Goal: Navigation & Orientation: Find specific page/section

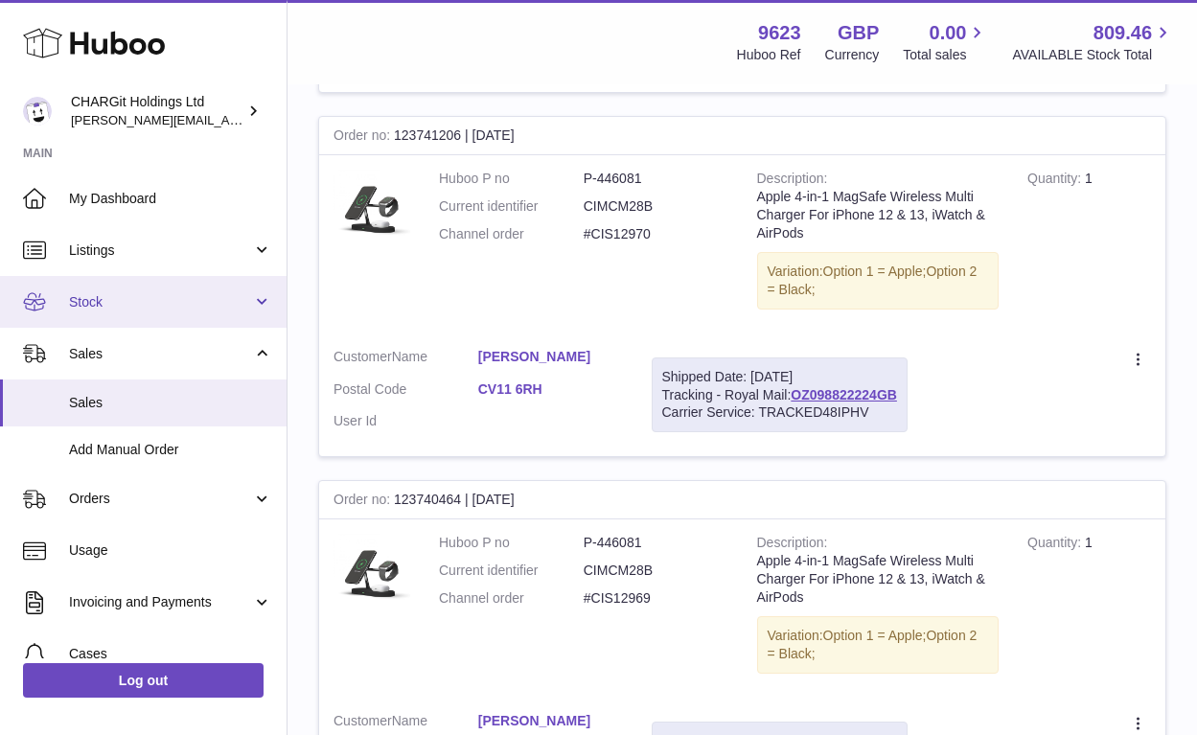
click at [92, 297] on span "Stock" at bounding box center [160, 302] width 183 height 18
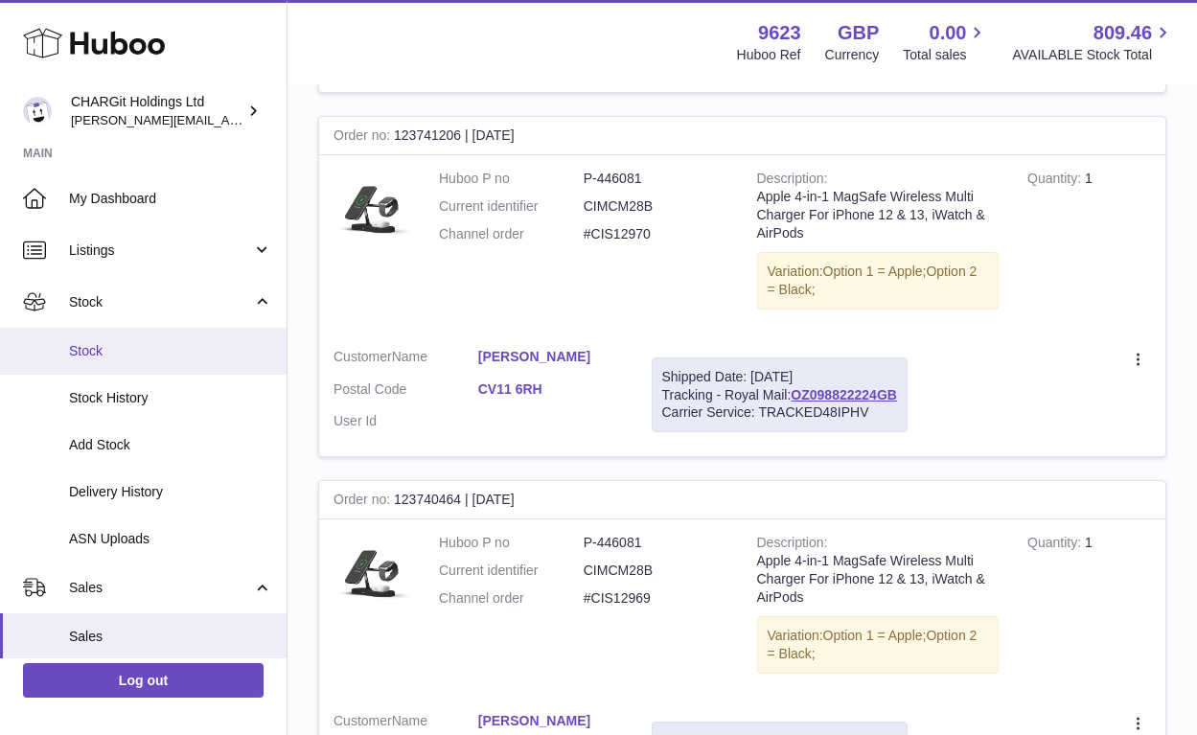
click at [95, 345] on span "Stock" at bounding box center [170, 351] width 203 height 18
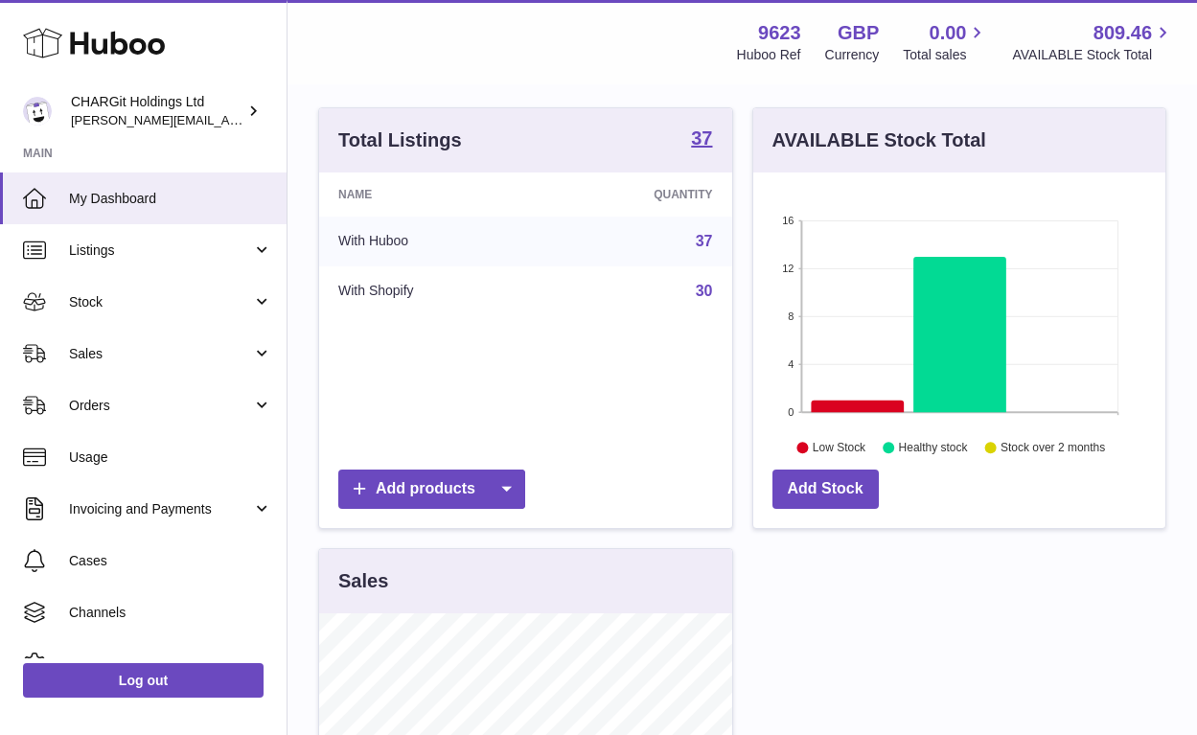
scroll to position [579, 0]
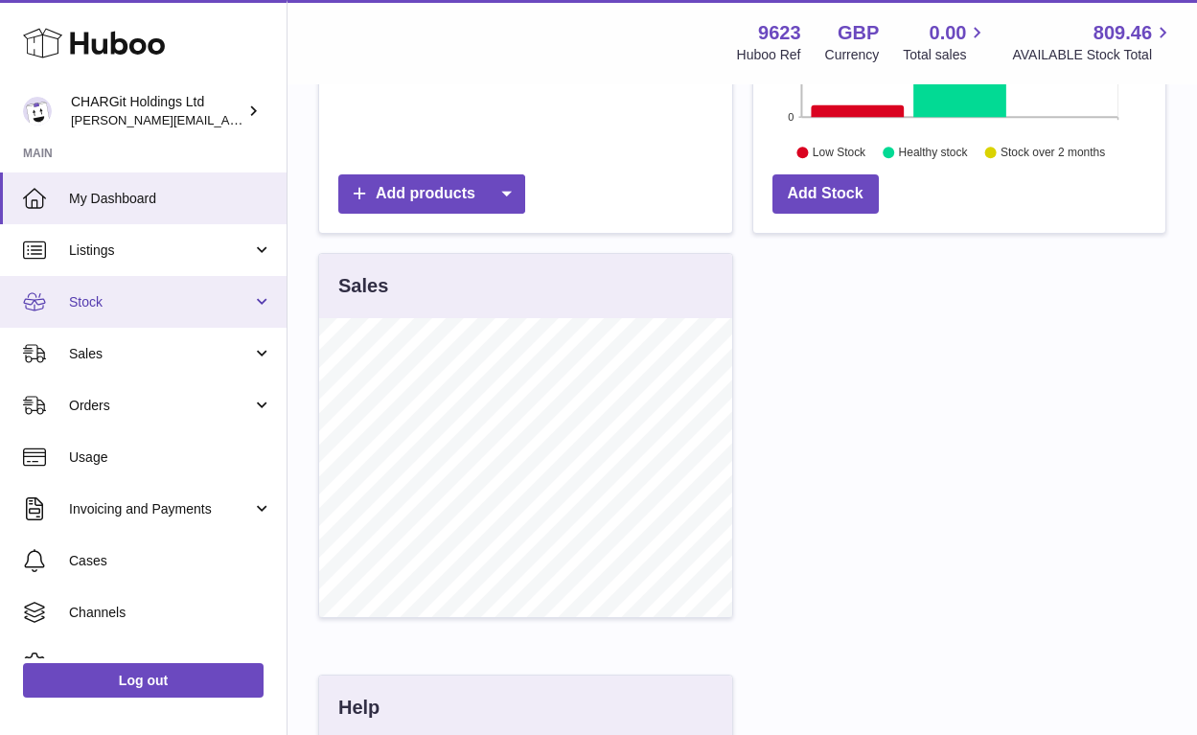
click at [83, 302] on span "Stock" at bounding box center [160, 302] width 183 height 18
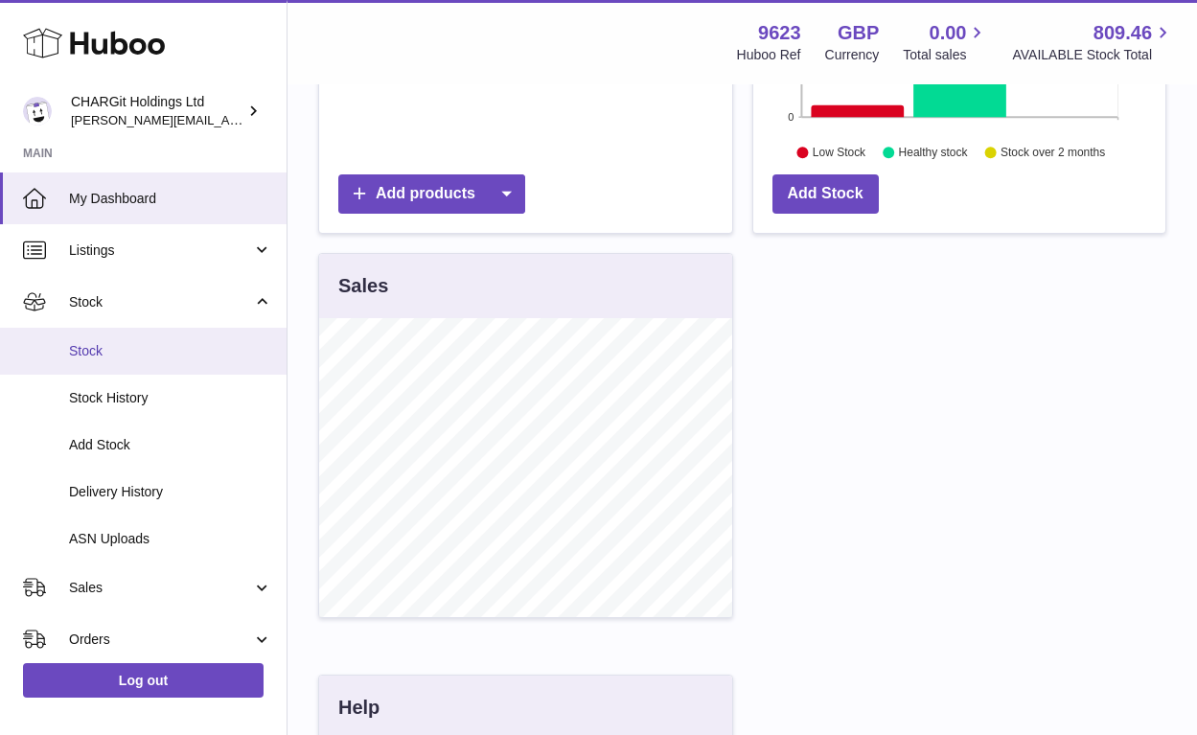
click at [103, 354] on span "Stock" at bounding box center [170, 351] width 203 height 18
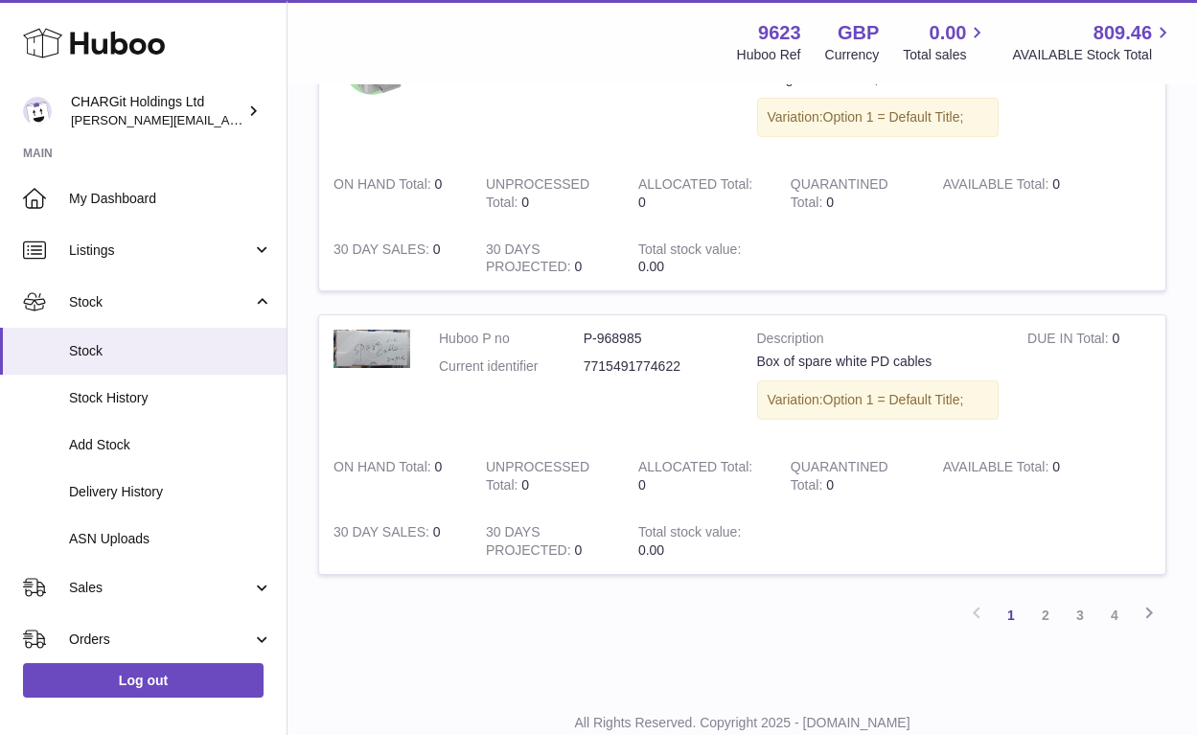
scroll to position [2781, 0]
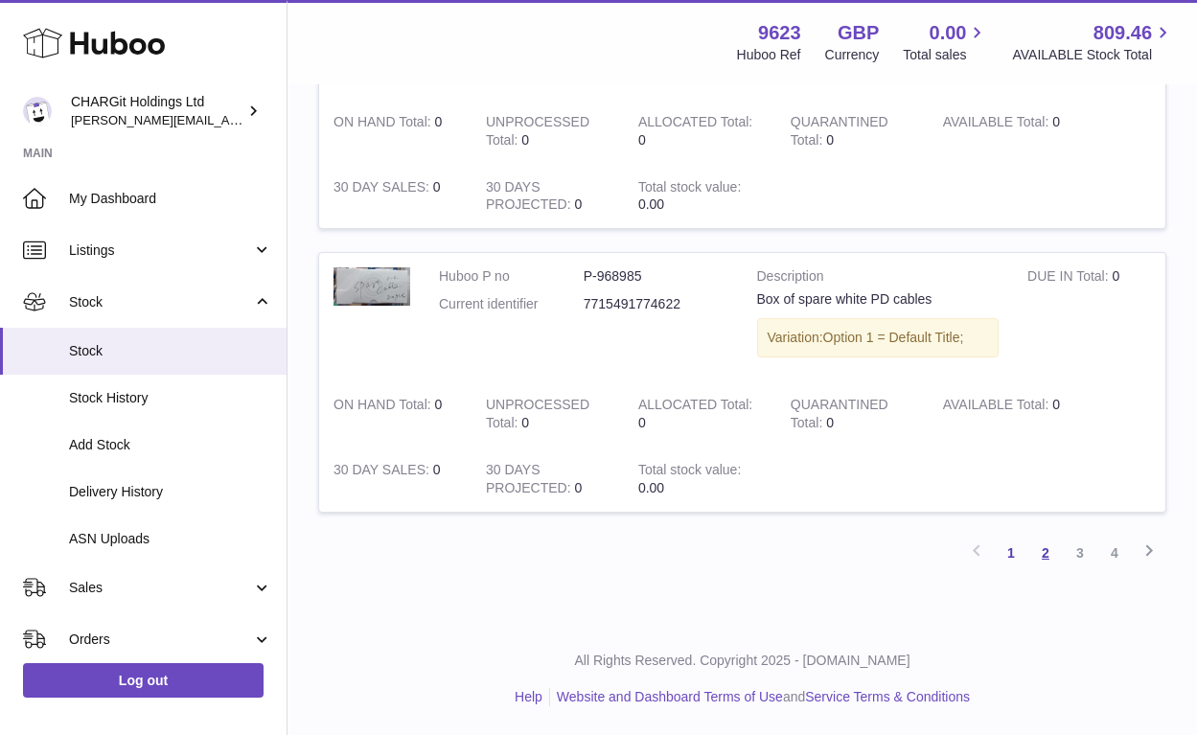
click at [1042, 551] on link "2" at bounding box center [1045, 553] width 34 height 34
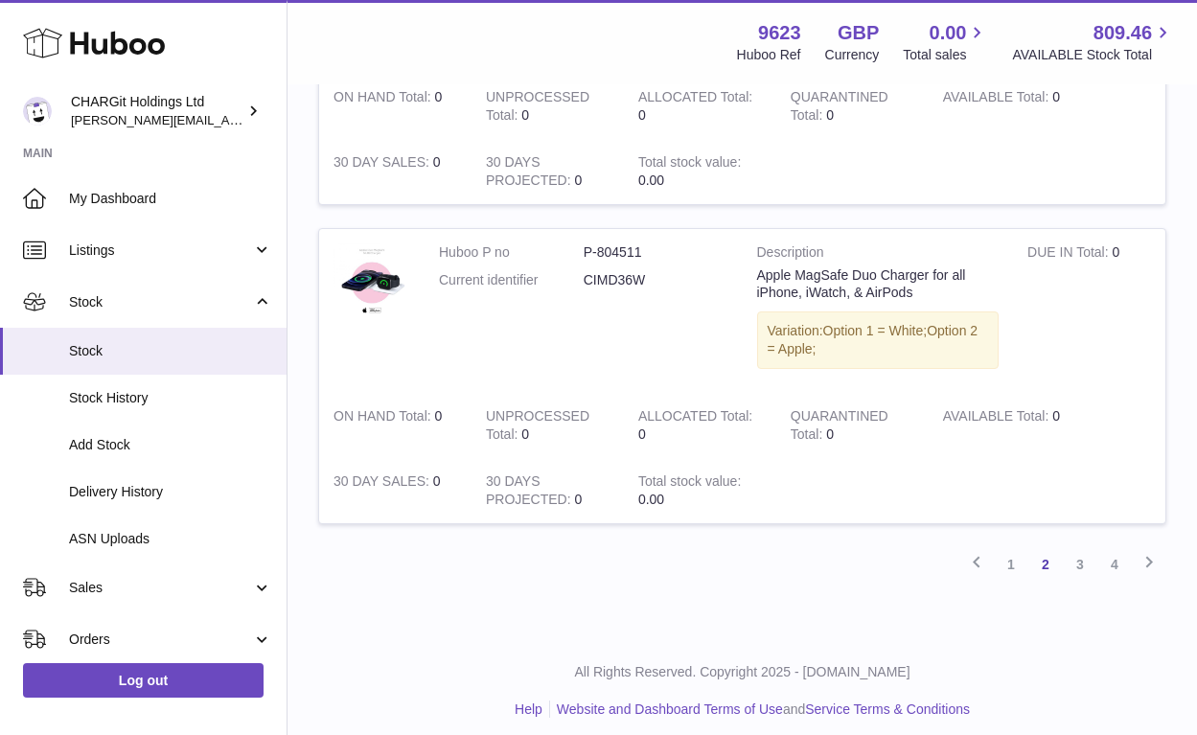
scroll to position [2800, 0]
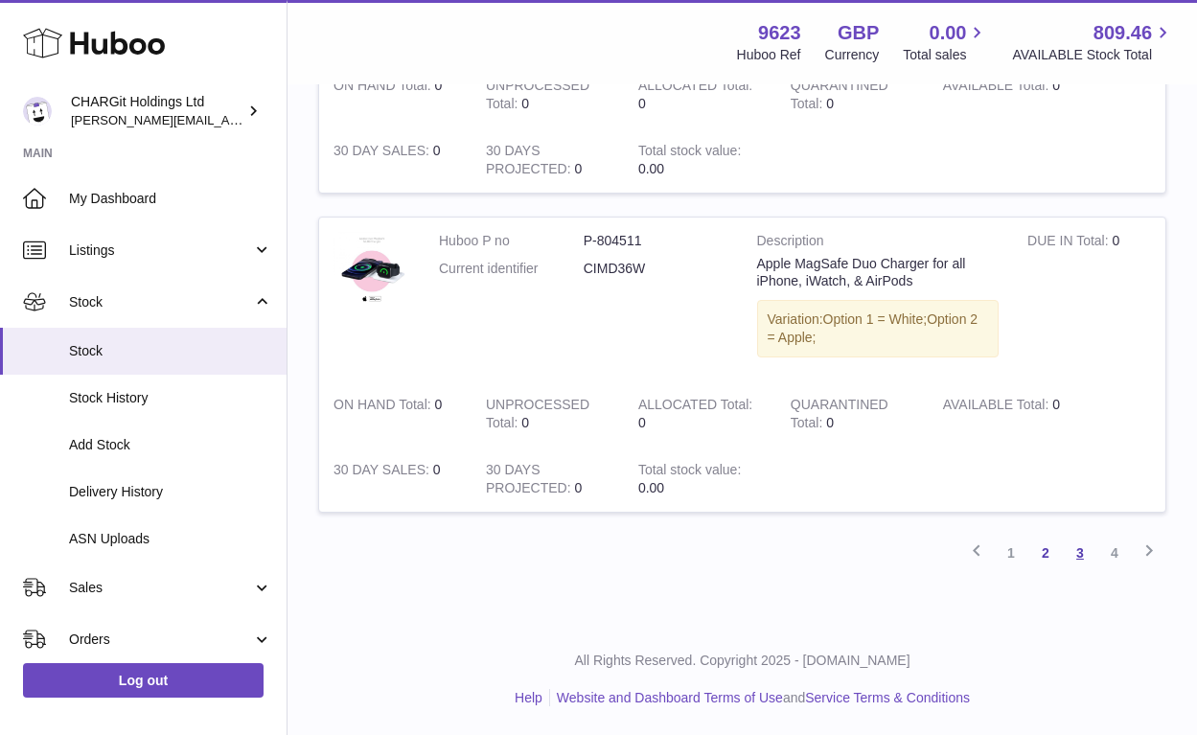
click at [1079, 553] on link "3" at bounding box center [1080, 553] width 34 height 34
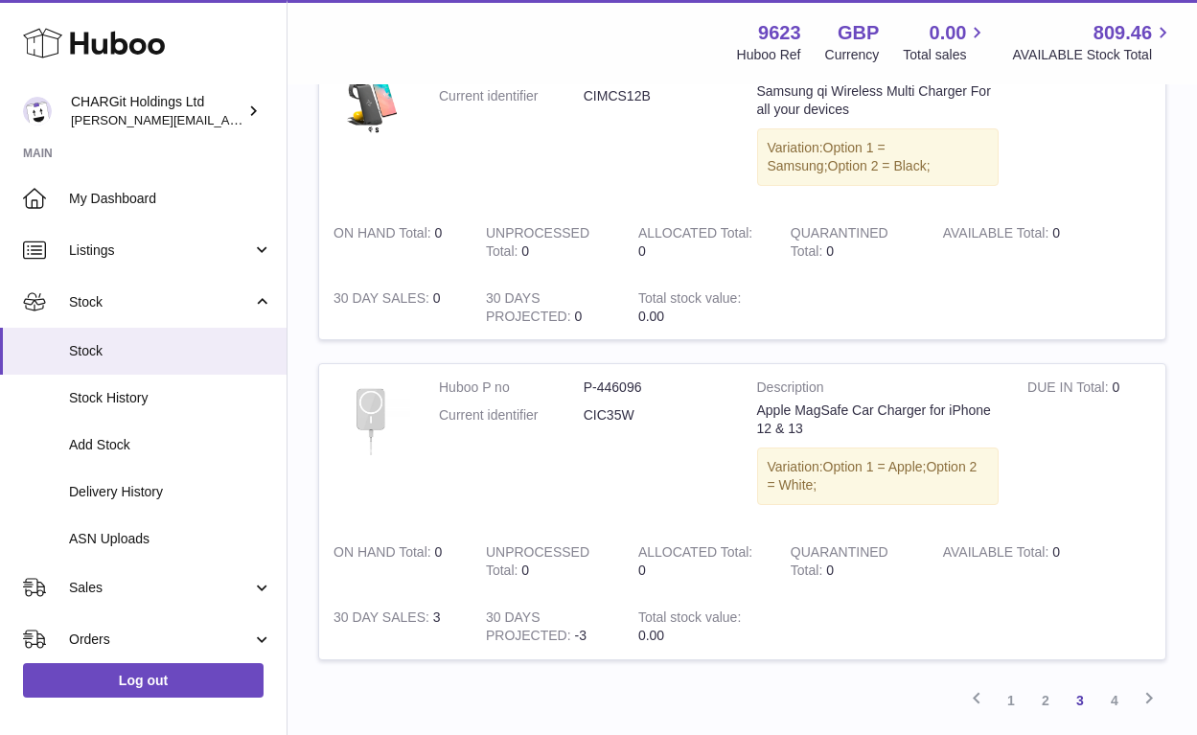
scroll to position [2704, 0]
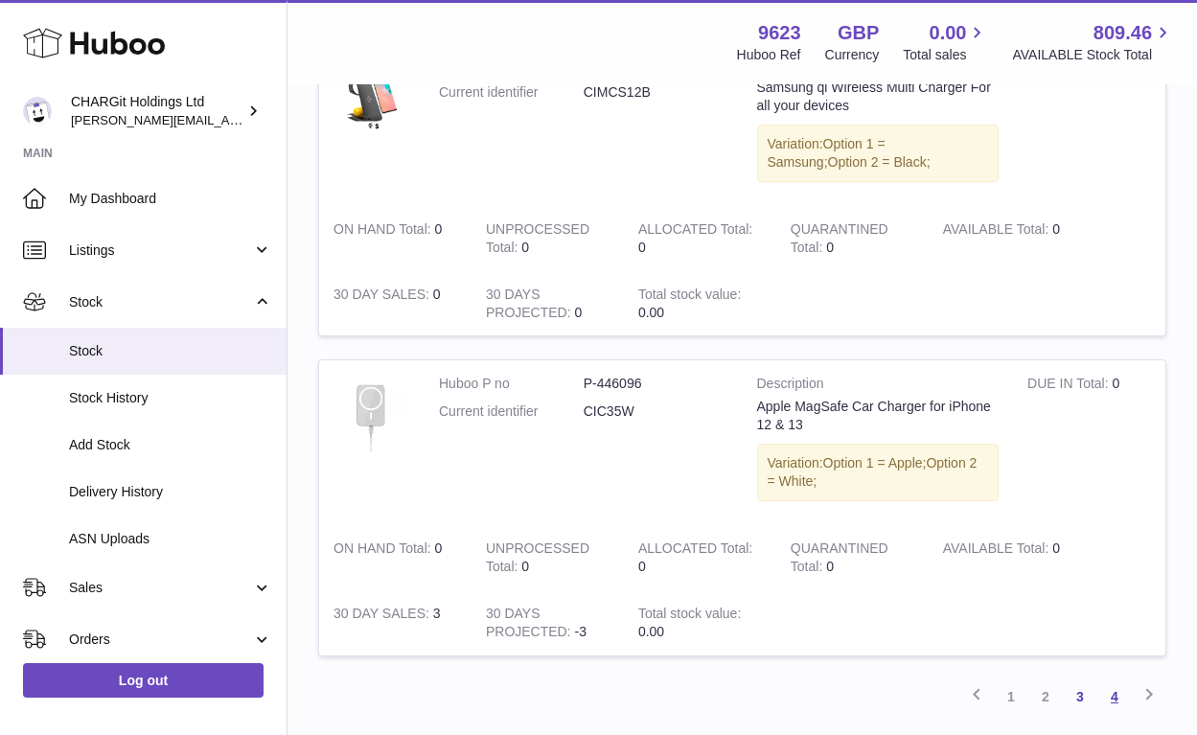
click at [1115, 700] on link "4" at bounding box center [1114, 696] width 34 height 34
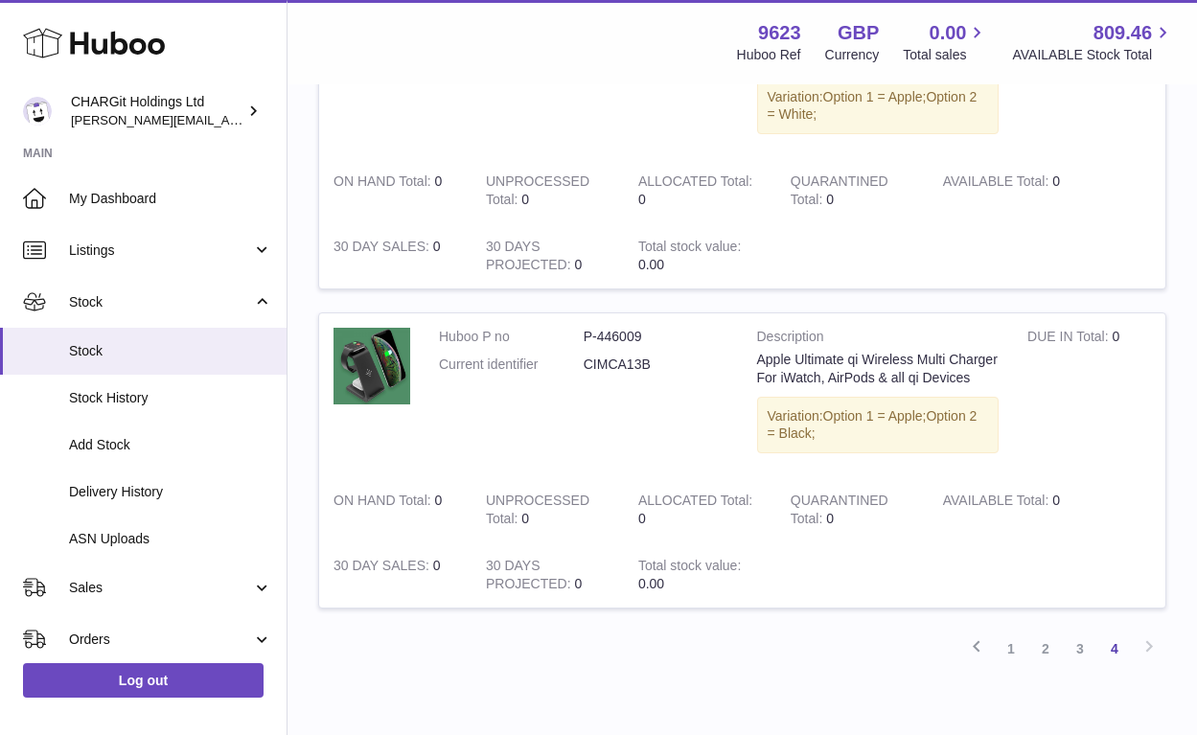
scroll to position [2078, 0]
